Goal: Task Accomplishment & Management: Manage account settings

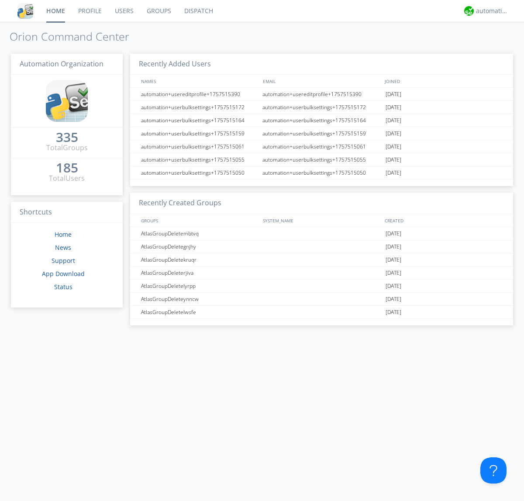
click at [158, 11] on link "Groups" at bounding box center [159, 11] width 38 height 22
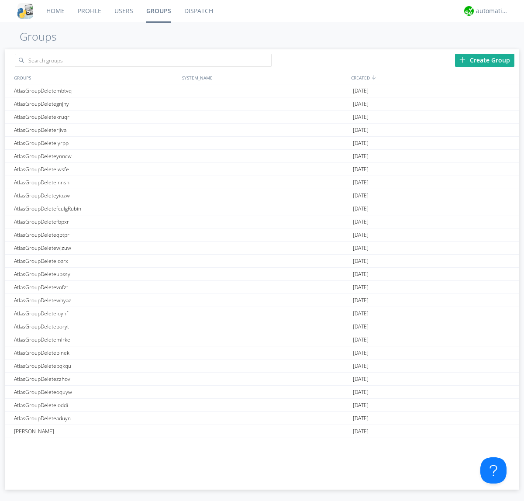
click at [485, 60] on div "Create Group" at bounding box center [484, 60] width 59 height 13
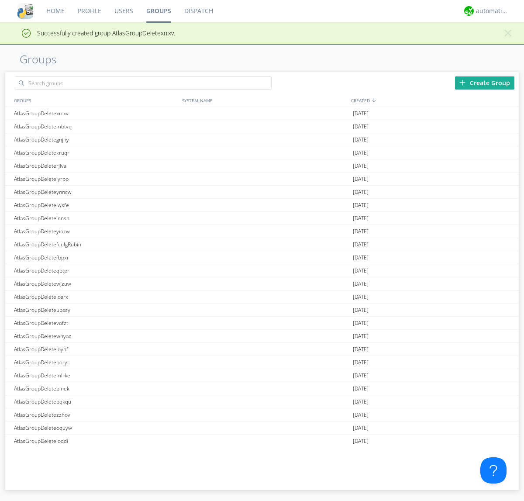
click at [158, 11] on link "Groups" at bounding box center [159, 11] width 38 height 22
type input "AtlasGroupDeletexrrxv"
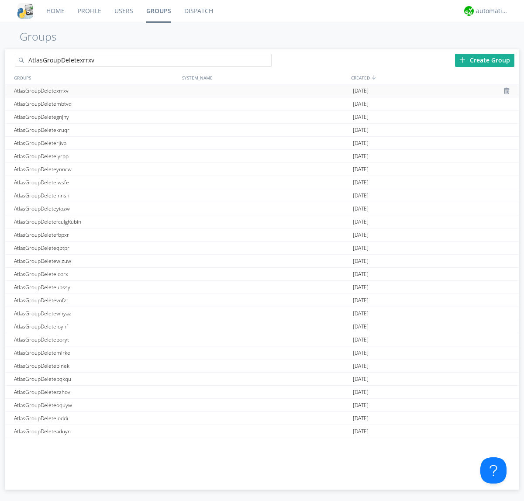
type input "AtlasGroupDeletexrrxv"
click at [96, 90] on div "AtlasGroupDeletexrrxv" at bounding box center [96, 90] width 168 height 13
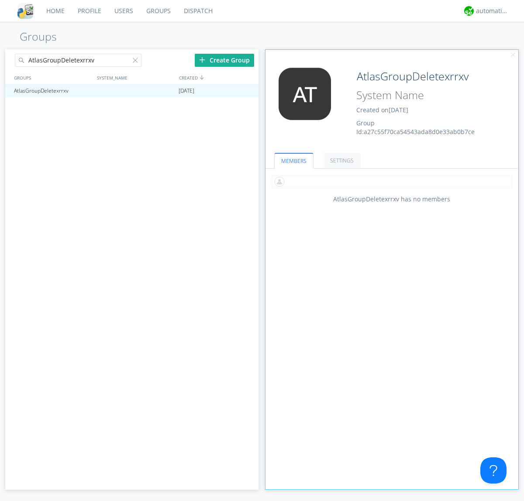
click at [392, 181] on input "text" at bounding box center [392, 181] width 241 height 13
type input "automation+atlas0005"
click at [390, 181] on input "text" at bounding box center [392, 181] width 241 height 13
type input "automation+atlas0004"
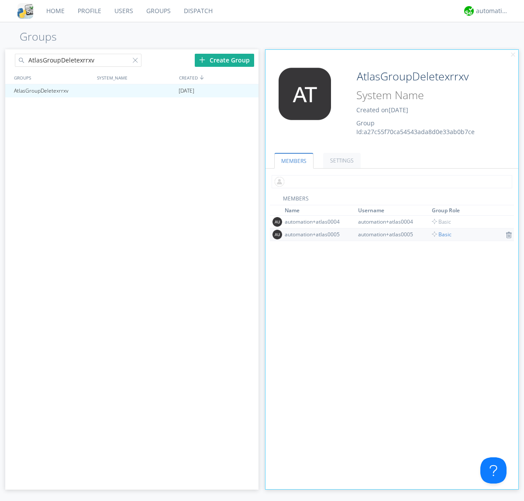
click at [390, 181] on input "text" at bounding box center [392, 181] width 241 height 13
click at [439, 234] on span "Basic" at bounding box center [442, 234] width 20 height 7
click at [390, 181] on input "text" at bounding box center [392, 181] width 241 height 13
click at [439, 221] on span "Basic" at bounding box center [442, 221] width 20 height 7
click at [247, 91] on div at bounding box center [247, 90] width 9 height 7
